Goal: Transaction & Acquisition: Purchase product/service

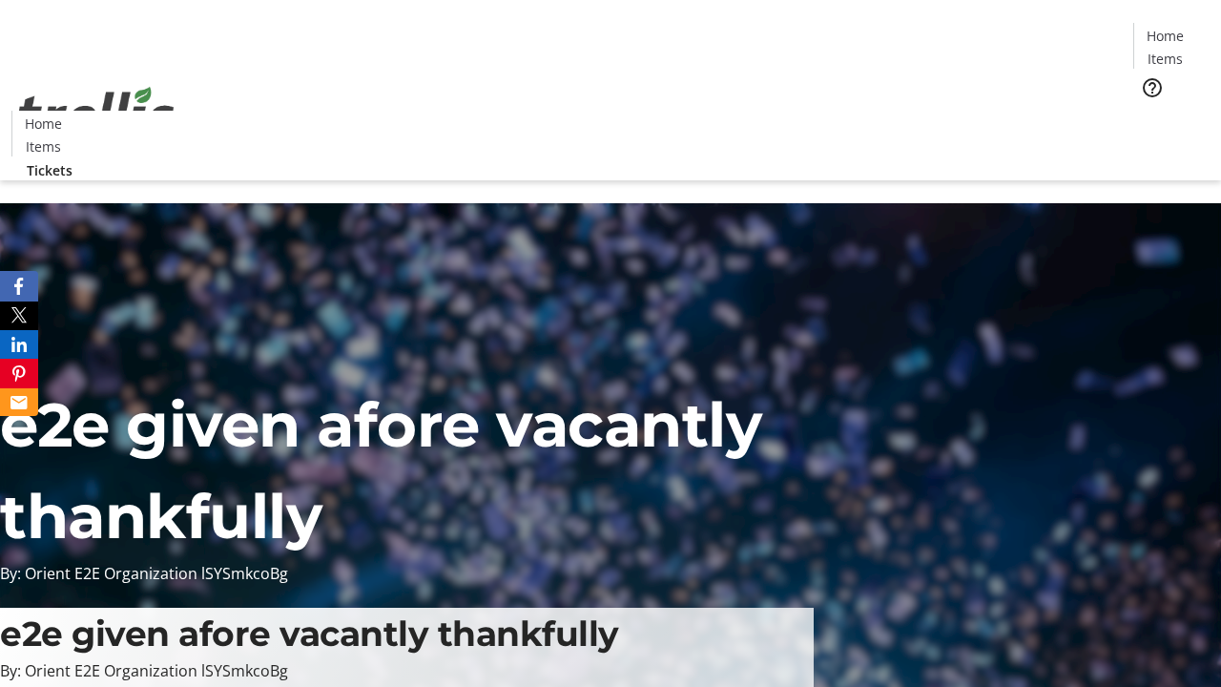
click at [1149, 111] on span "Tickets" at bounding box center [1172, 121] width 46 height 20
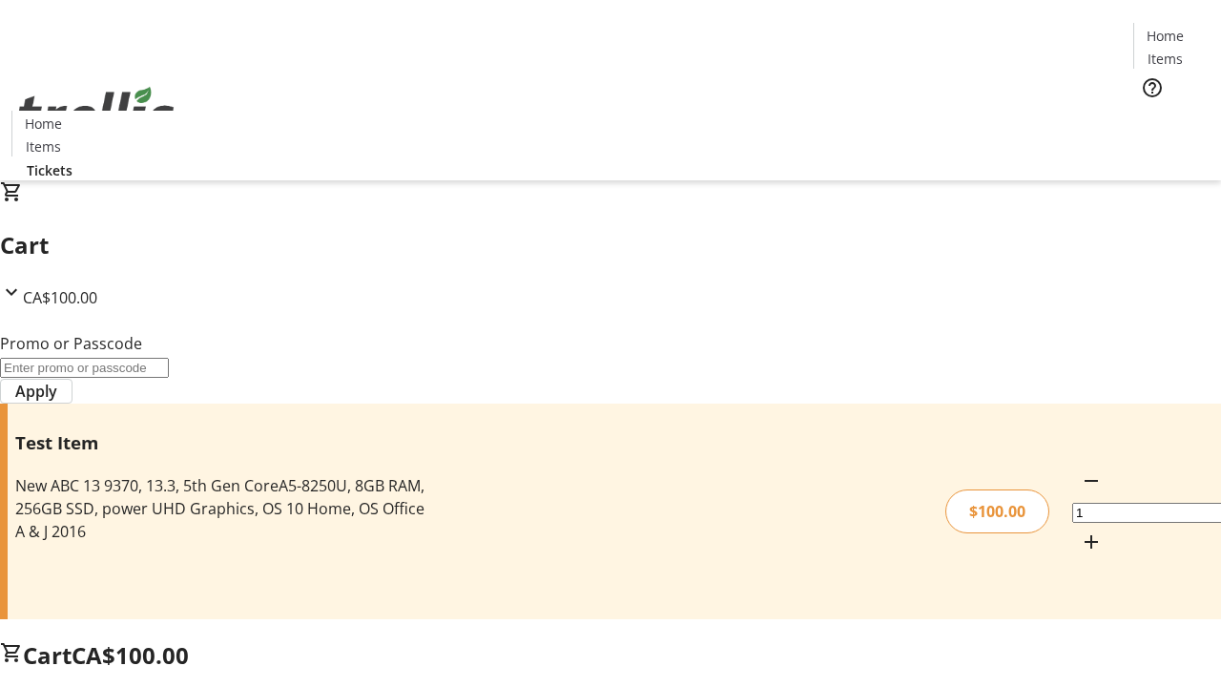
type input "PERCENT"
